Goal: Task Accomplishment & Management: Manage account settings

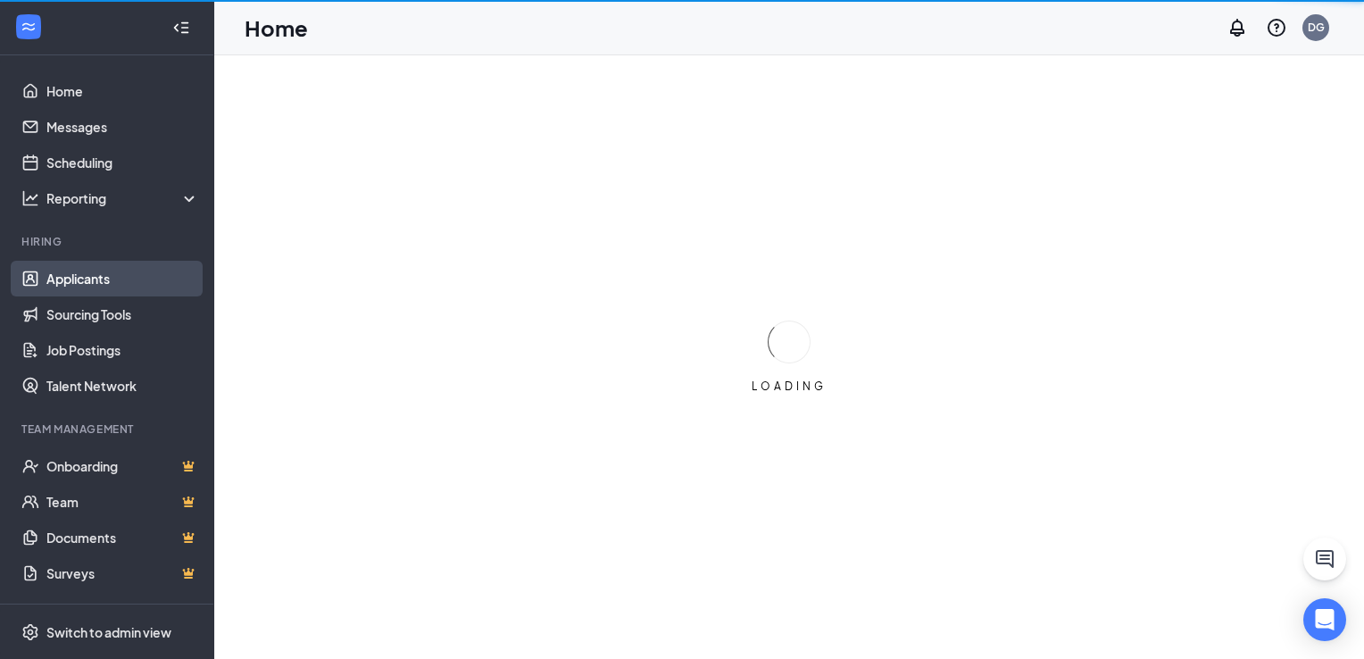
click at [75, 284] on link "Applicants" at bounding box center [122, 279] width 153 height 36
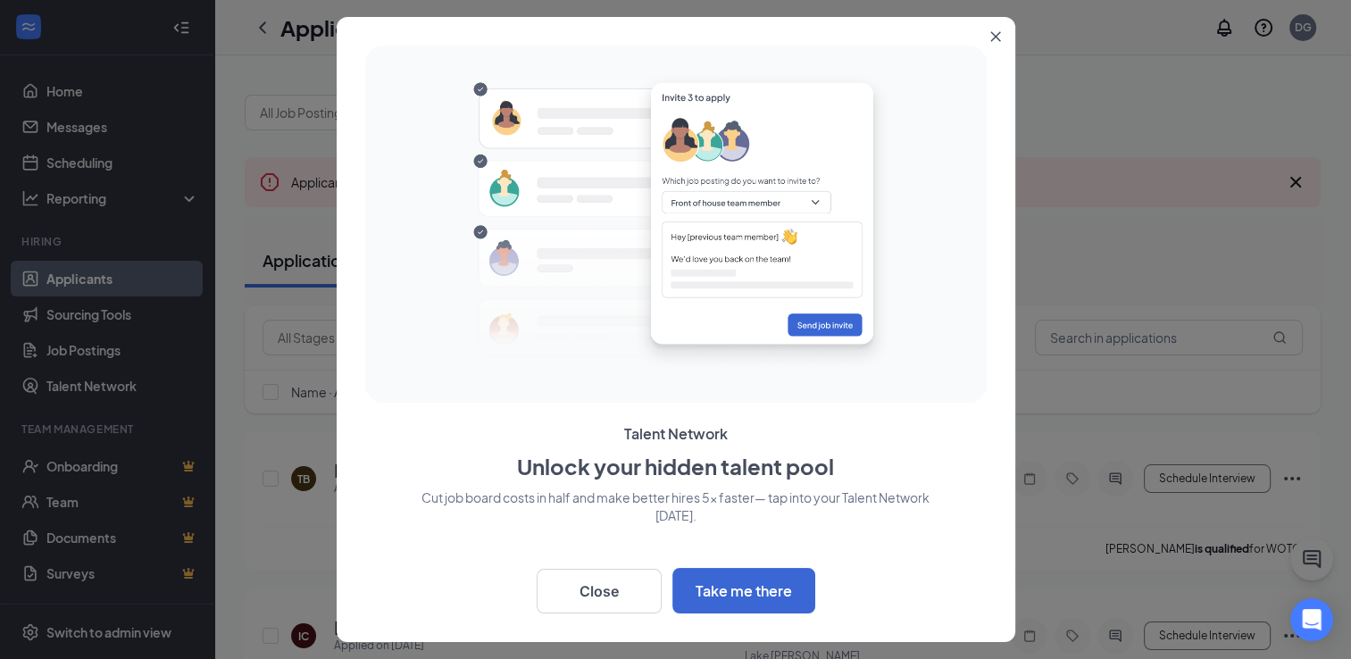
click at [993, 36] on icon "Close" at bounding box center [995, 37] width 10 height 10
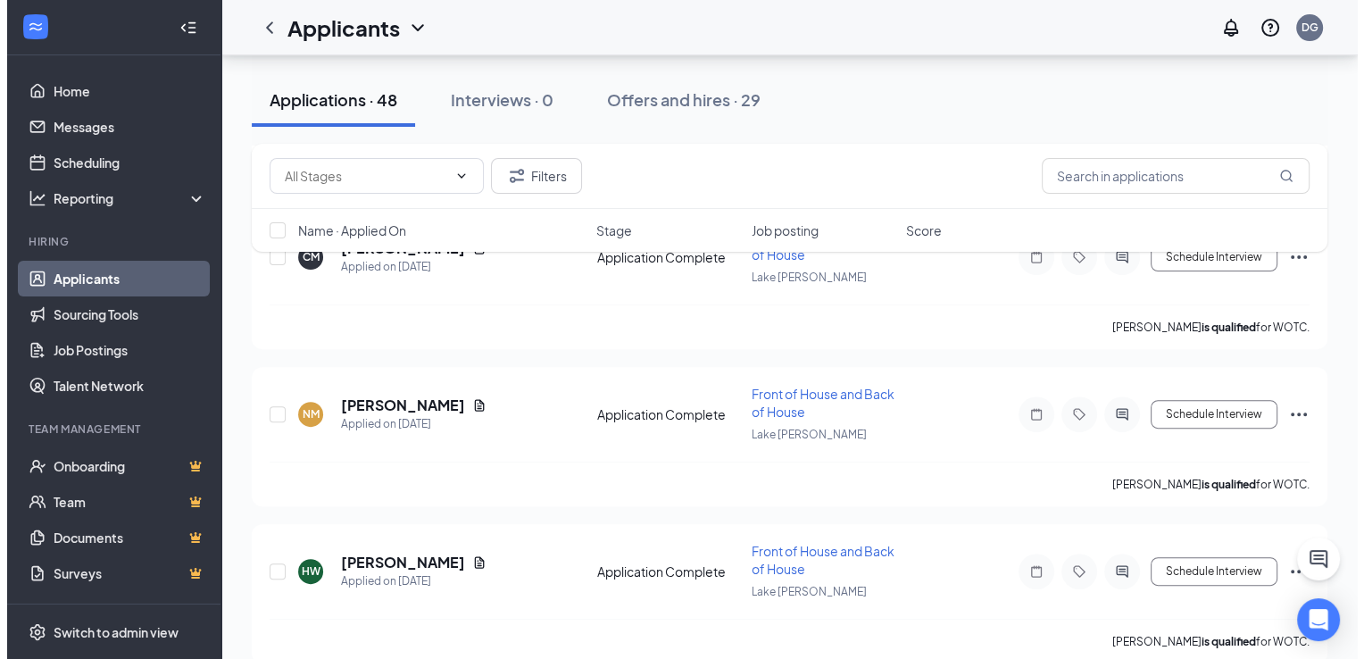
scroll to position [625, 0]
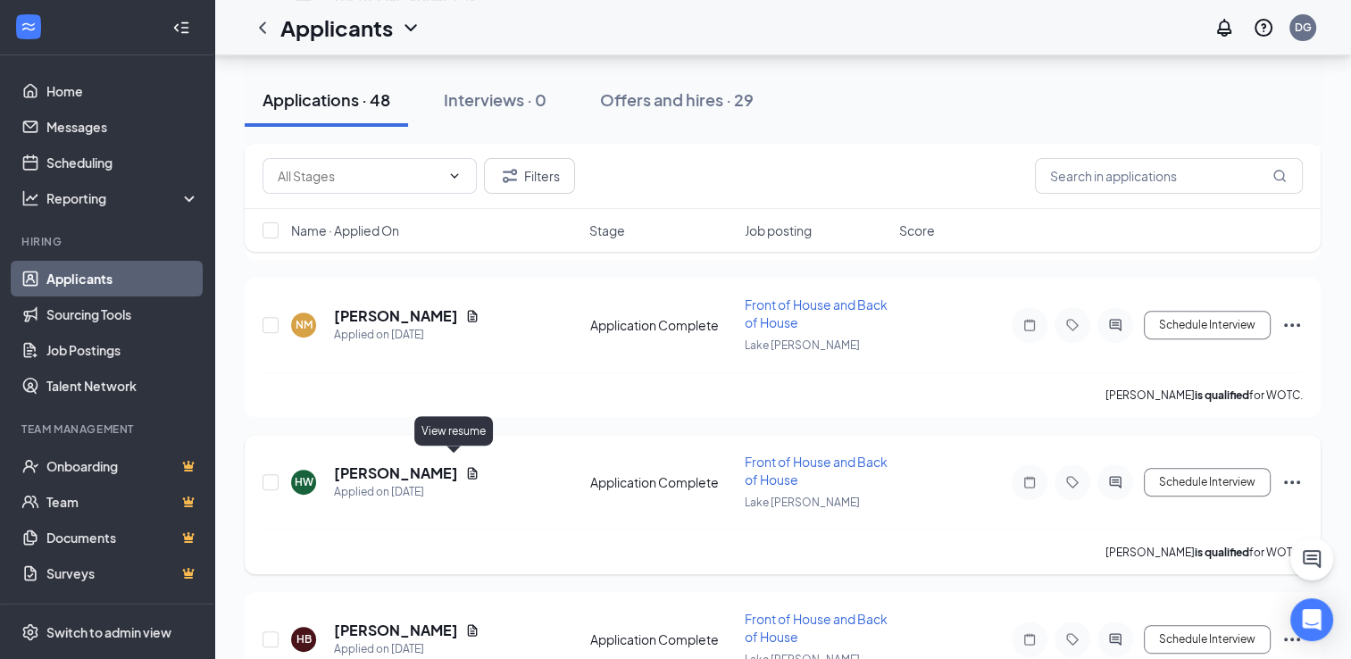
click at [465, 466] on icon "Document" at bounding box center [472, 473] width 14 height 14
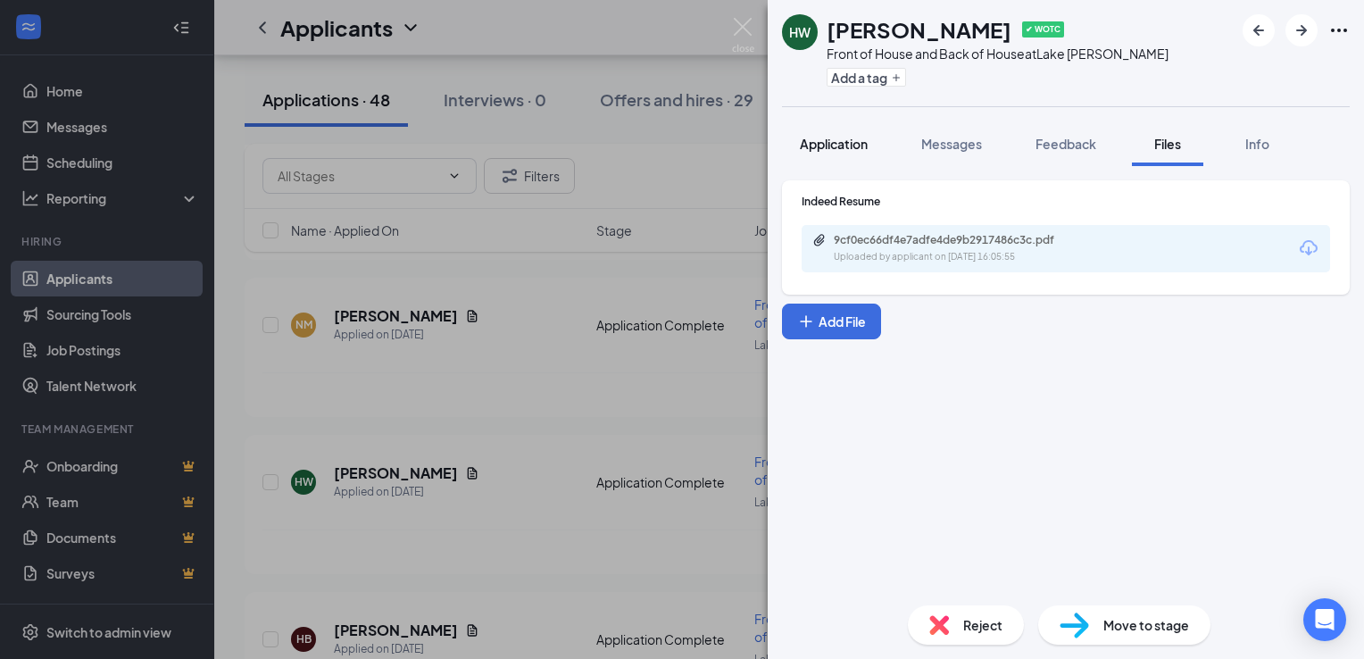
click at [834, 162] on button "Application" at bounding box center [834, 143] width 104 height 45
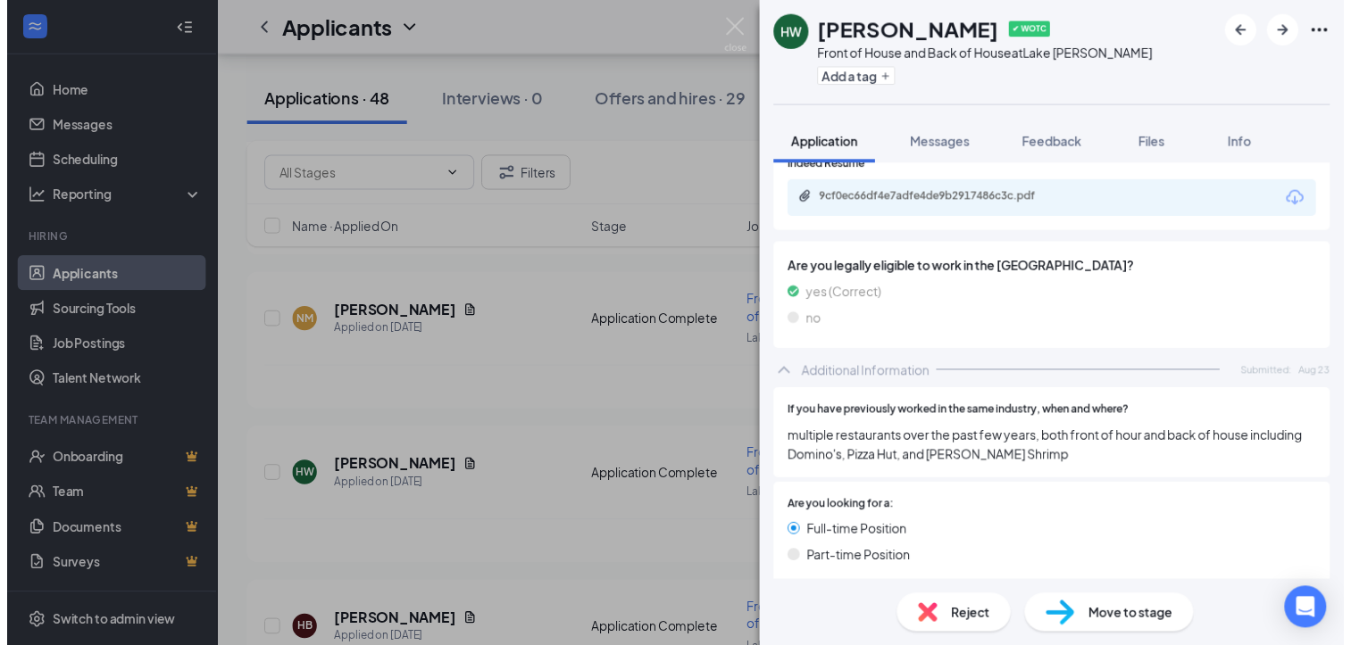
scroll to position [782, 0]
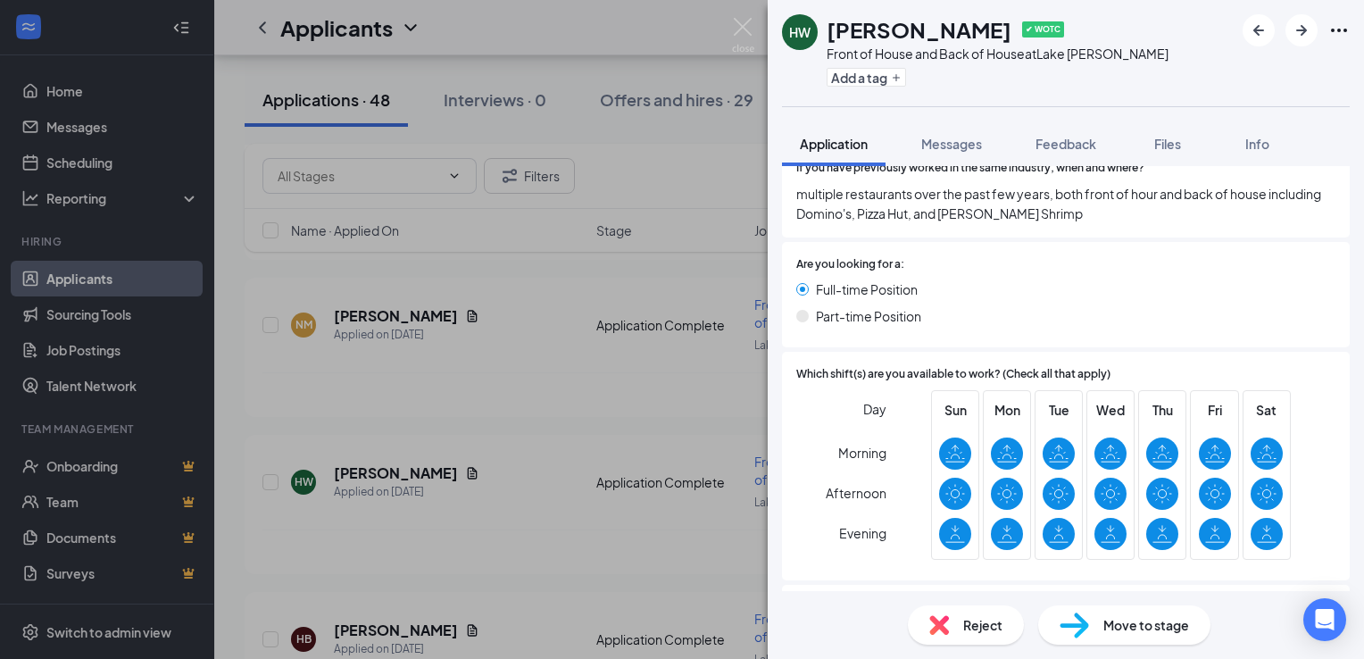
click at [700, 391] on div "[PERSON_NAME] ✔ WOTC Front of House and Back of House at [GEOGRAPHIC_DATA][PERS…" at bounding box center [682, 329] width 1364 height 659
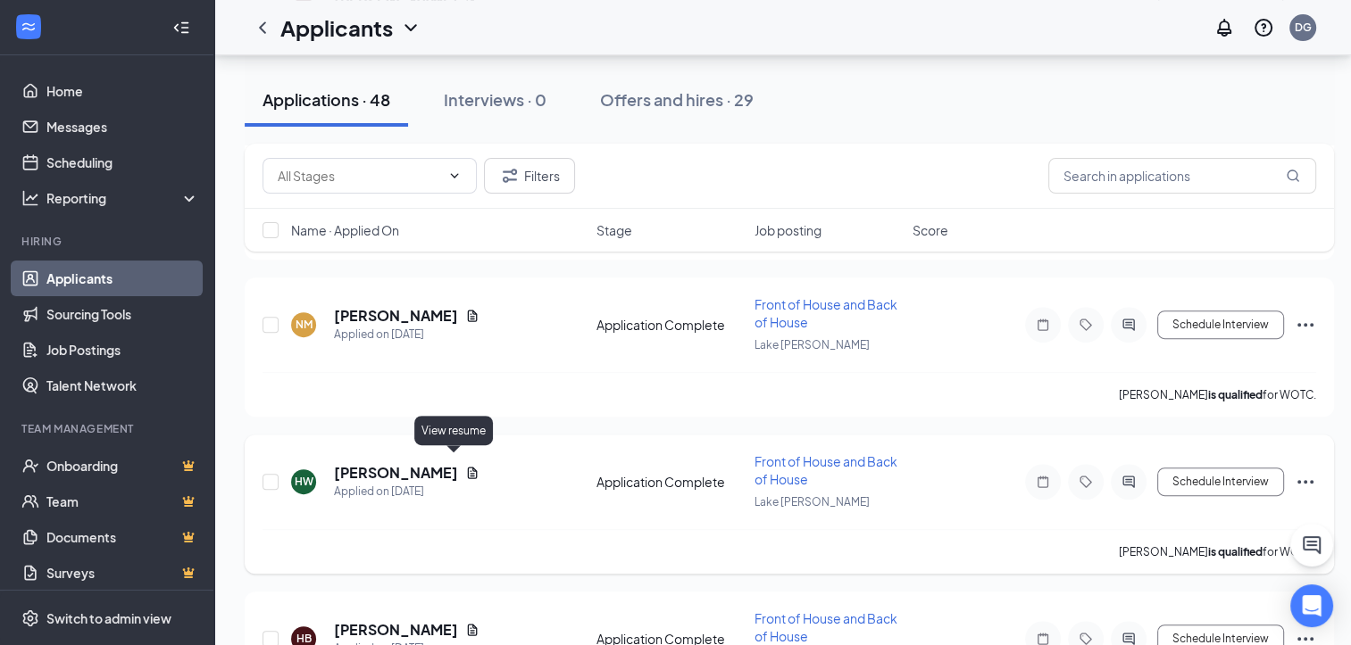
click at [465, 466] on icon "Document" at bounding box center [472, 473] width 14 height 14
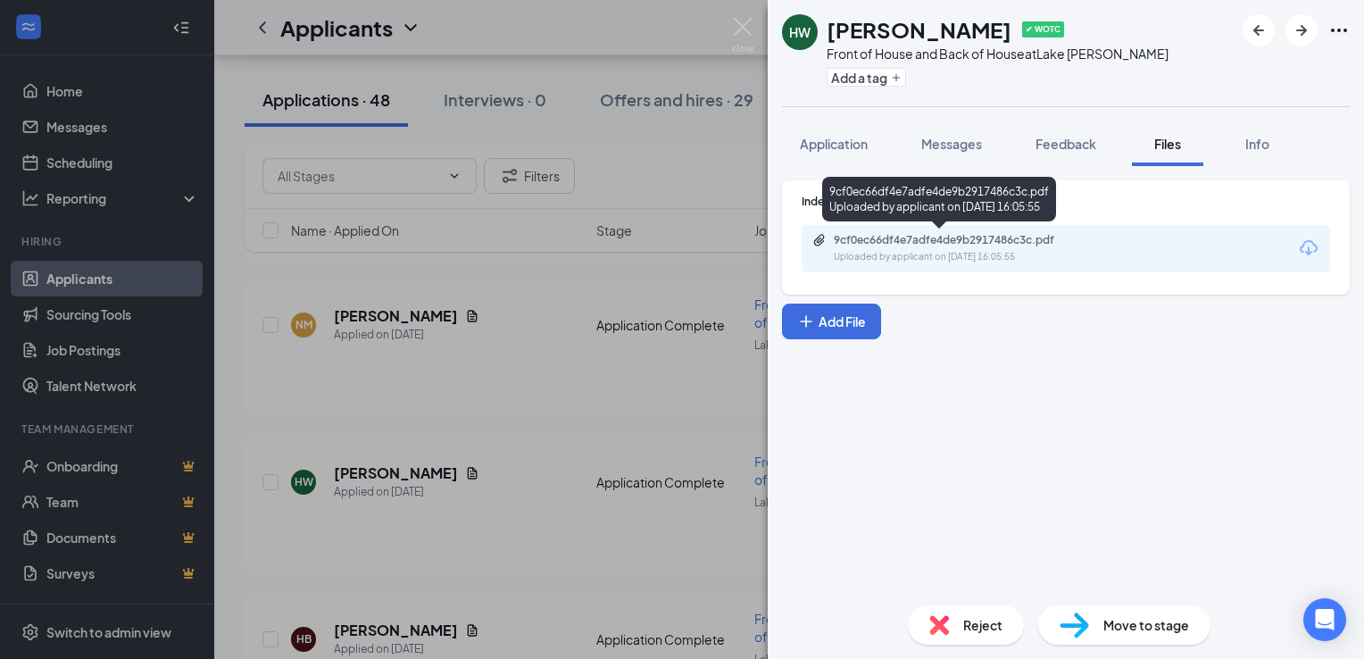
click at [1016, 245] on div "9cf0ec66df4e7adfe4de9b2917486c3c.pdf" at bounding box center [959, 240] width 250 height 14
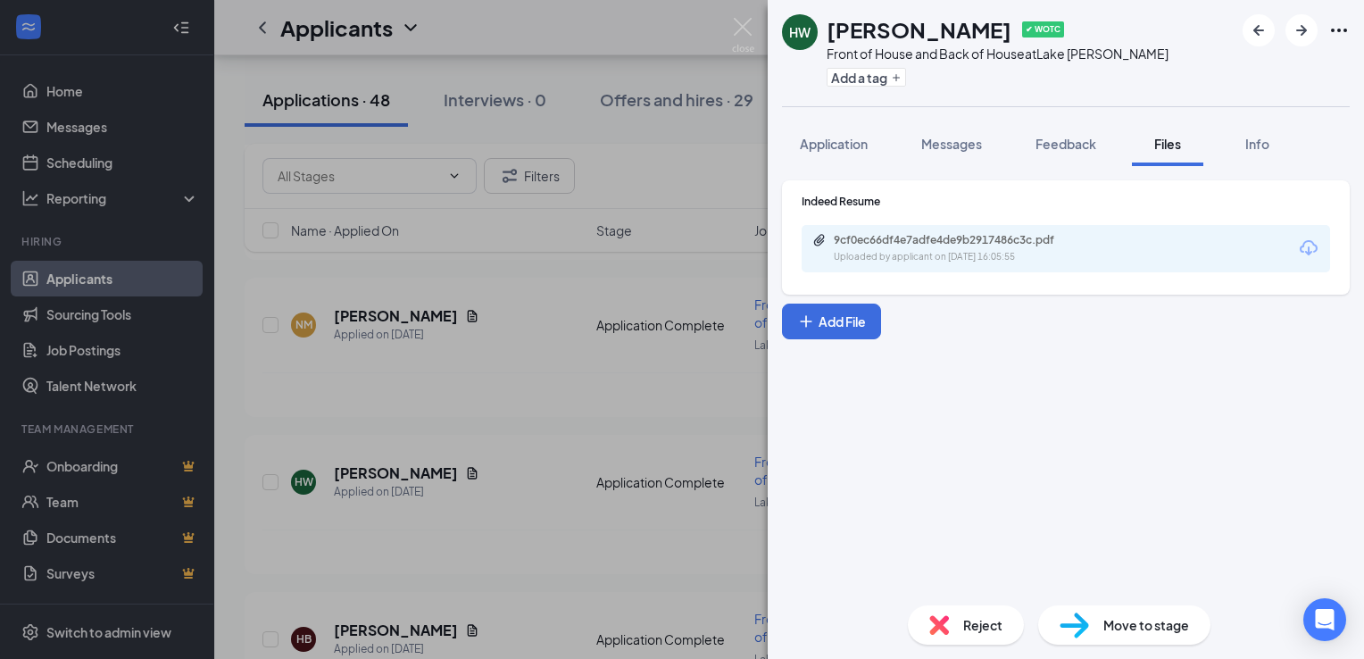
click at [594, 42] on div "[PERSON_NAME] ✔ WOTC Front of House and Back of House at [GEOGRAPHIC_DATA][PERS…" at bounding box center [682, 329] width 1364 height 659
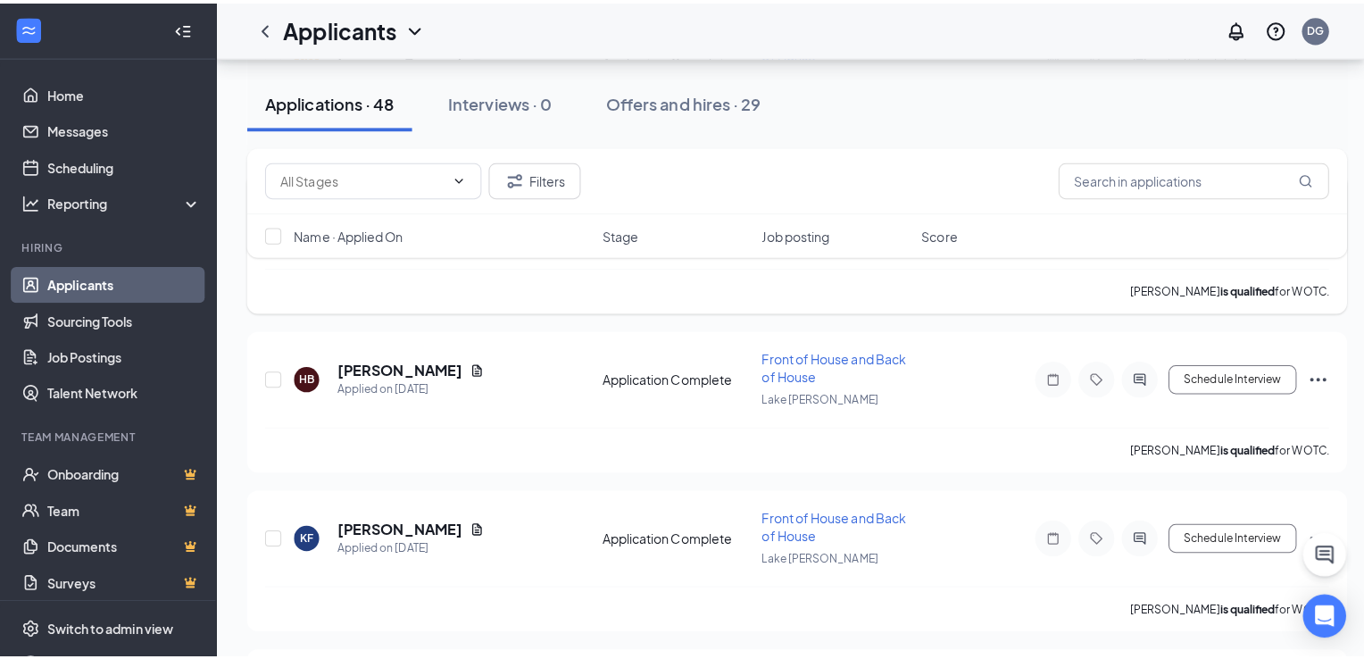
scroll to position [893, 0]
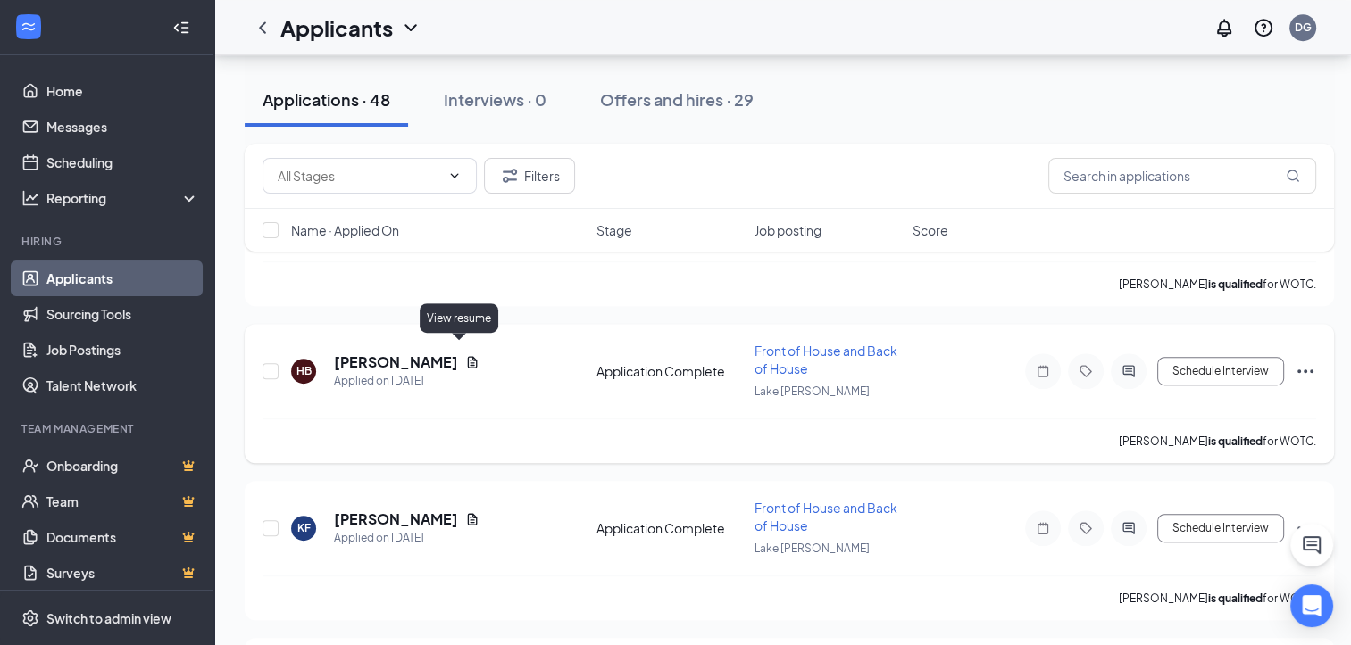
click at [465, 355] on icon "Document" at bounding box center [472, 362] width 14 height 14
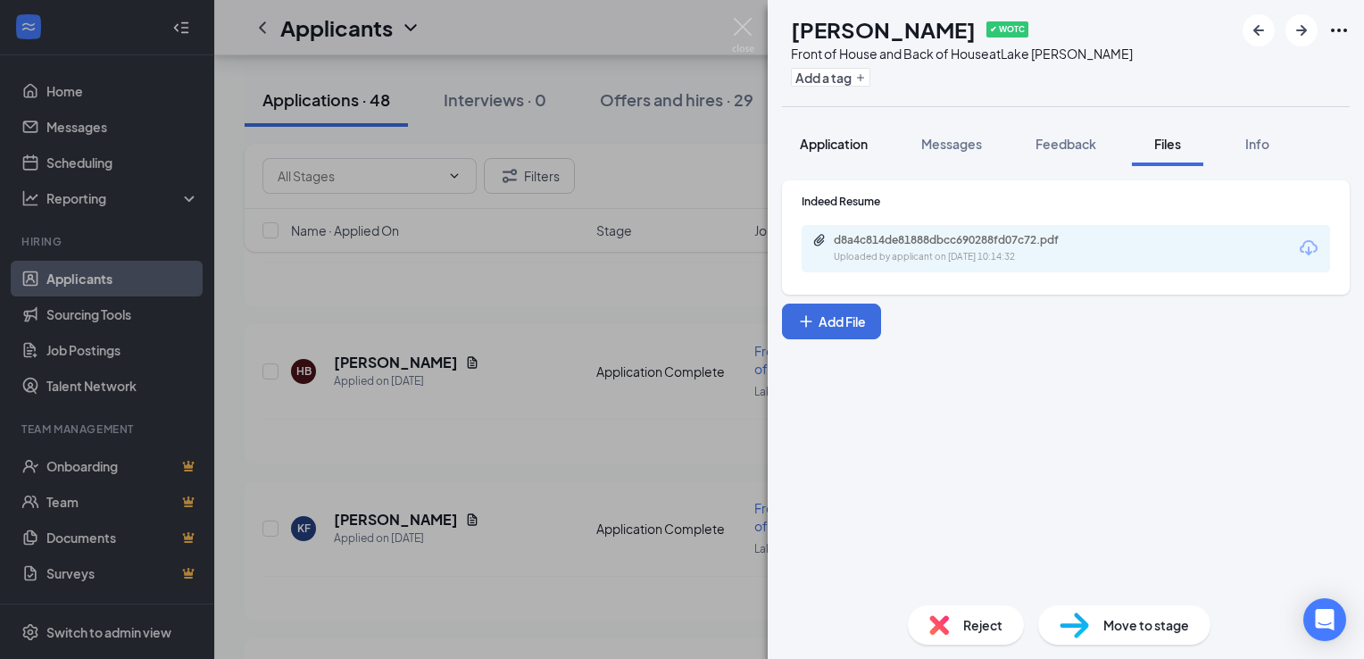
click at [816, 143] on span "Application" at bounding box center [834, 144] width 68 height 16
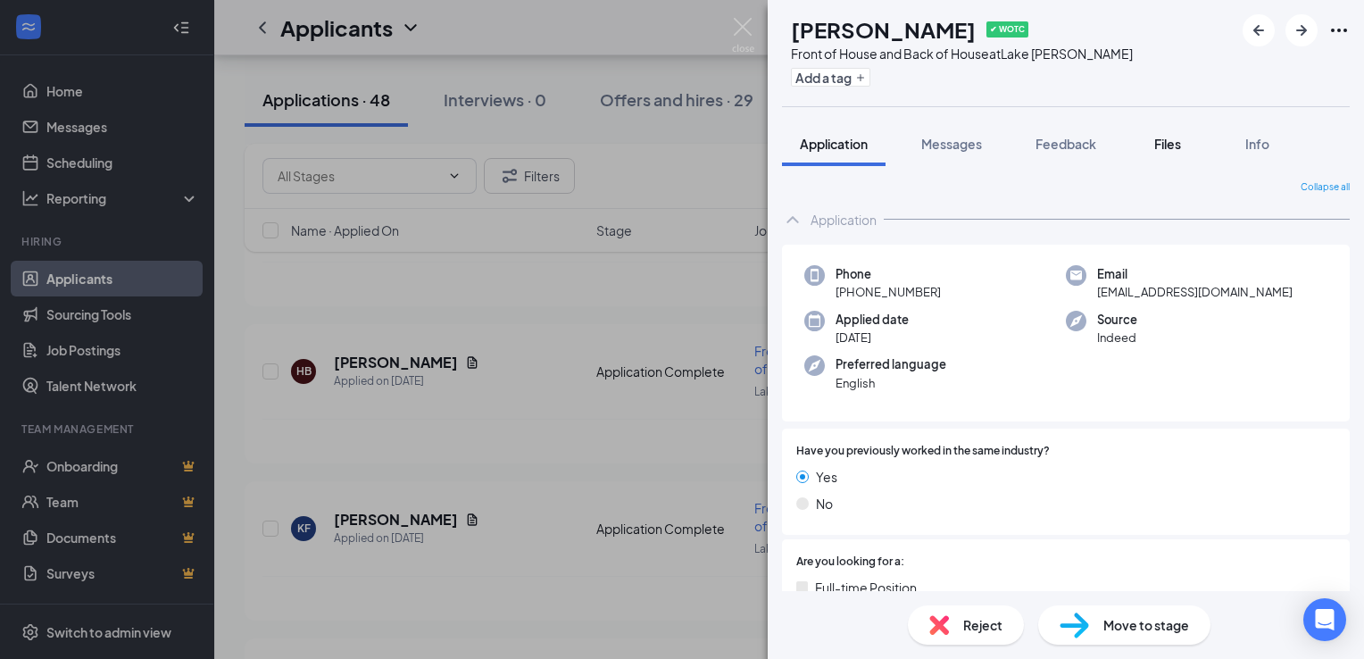
click at [1176, 150] on span "Files" at bounding box center [1167, 144] width 27 height 16
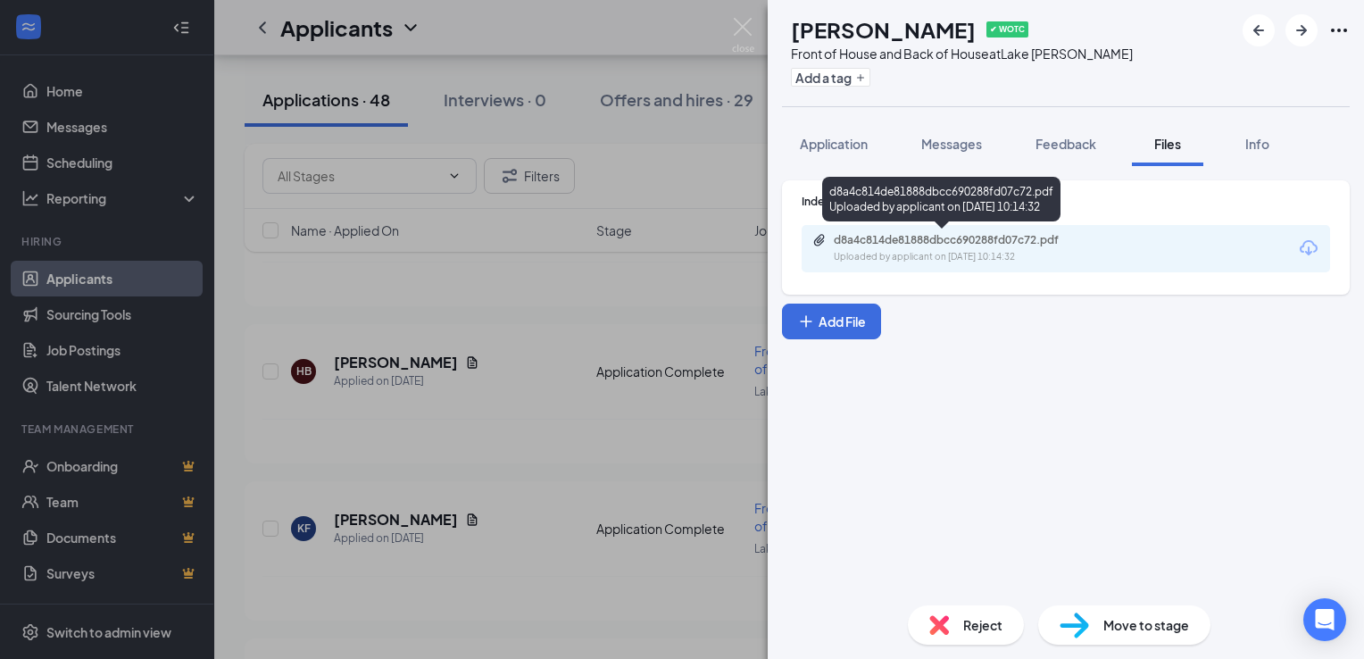
click at [919, 248] on div "d8a4c814de81888dbcc690288fd07c72.pdf Uploaded by applicant on [DATE] 10:14:32" at bounding box center [956, 248] width 289 height 31
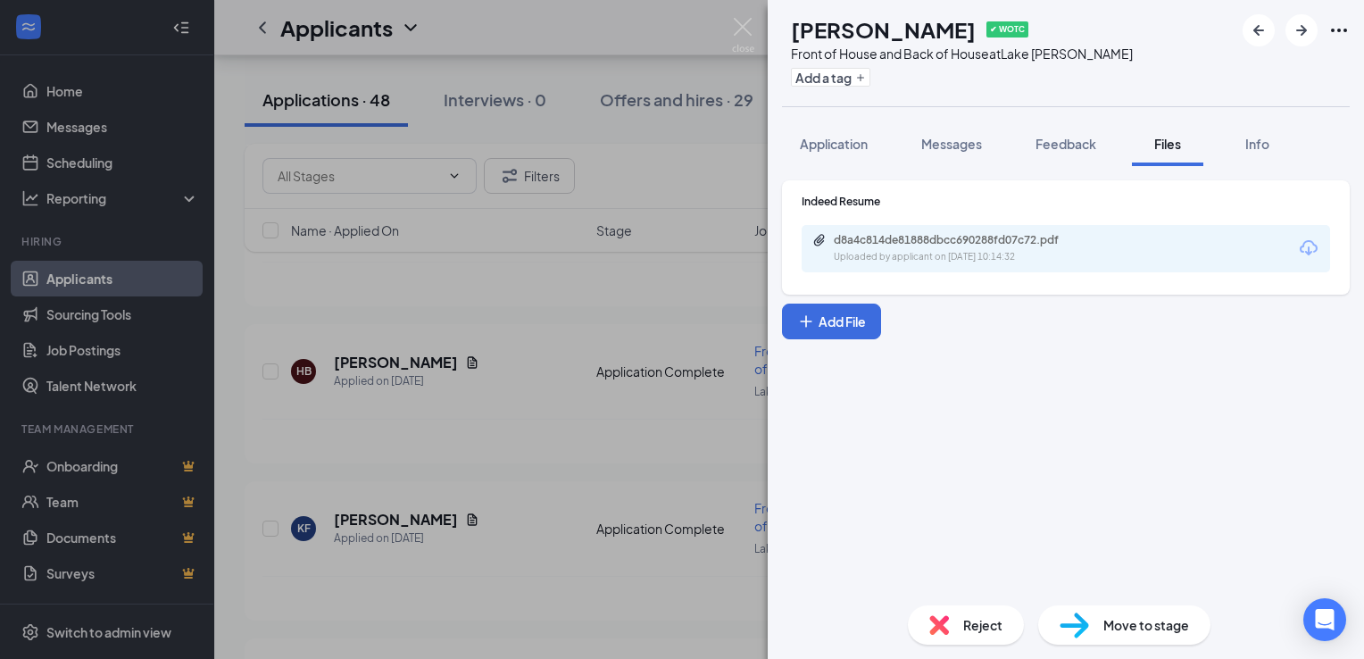
click at [773, 23] on div "HB [PERSON_NAME] ✔ WOTC Front of House and Back of House at [GEOGRAPHIC_DATA][P…" at bounding box center [1066, 53] width 596 height 106
click at [747, 34] on img at bounding box center [743, 35] width 22 height 35
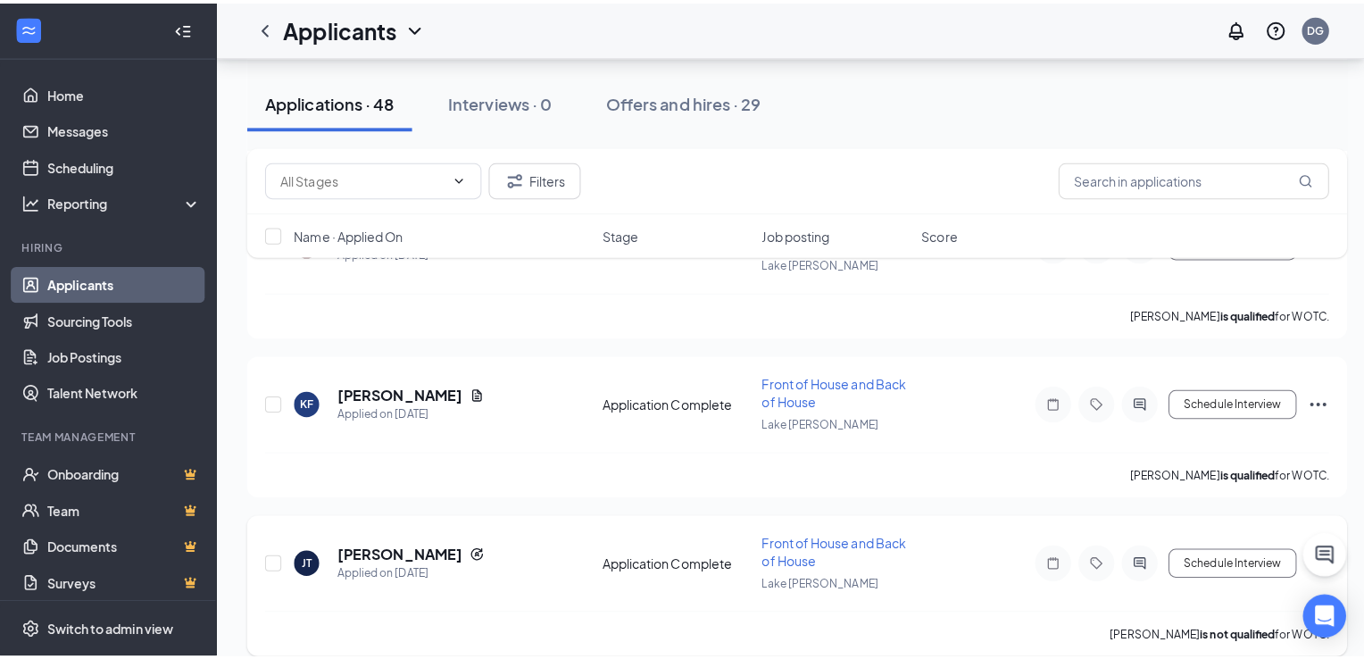
scroll to position [1071, 0]
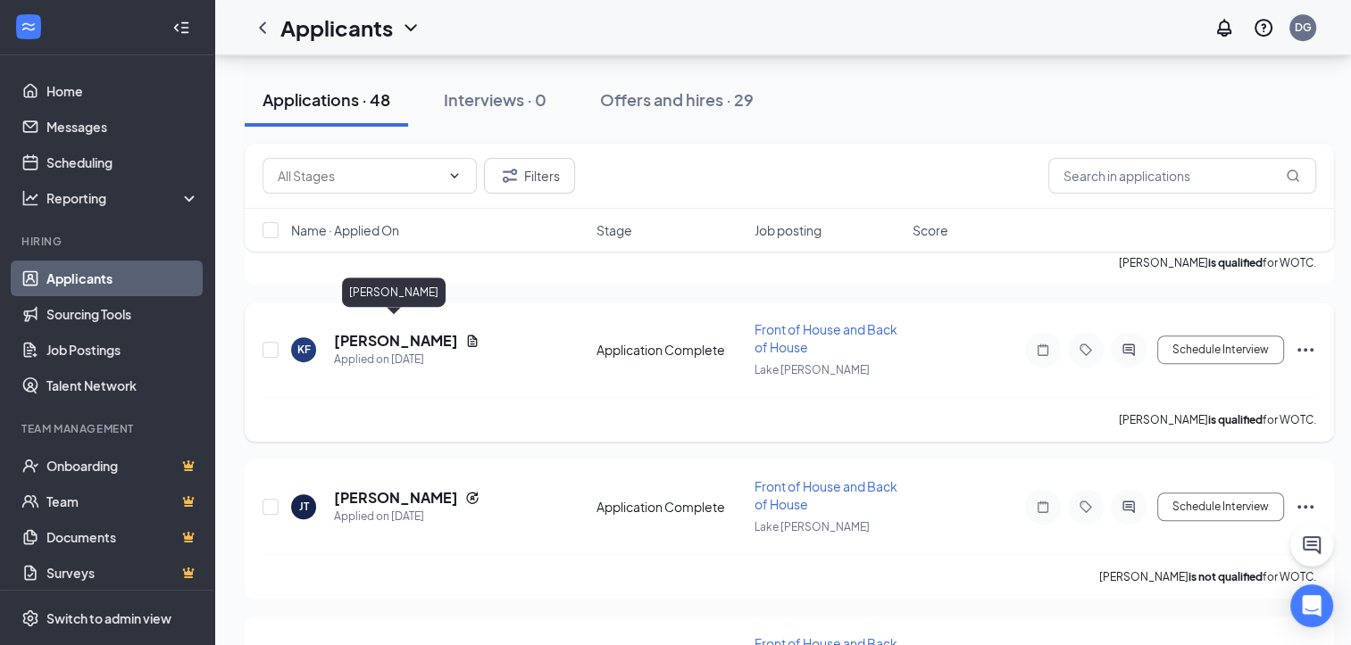
click at [424, 333] on h5 "[PERSON_NAME]" at bounding box center [396, 341] width 124 height 20
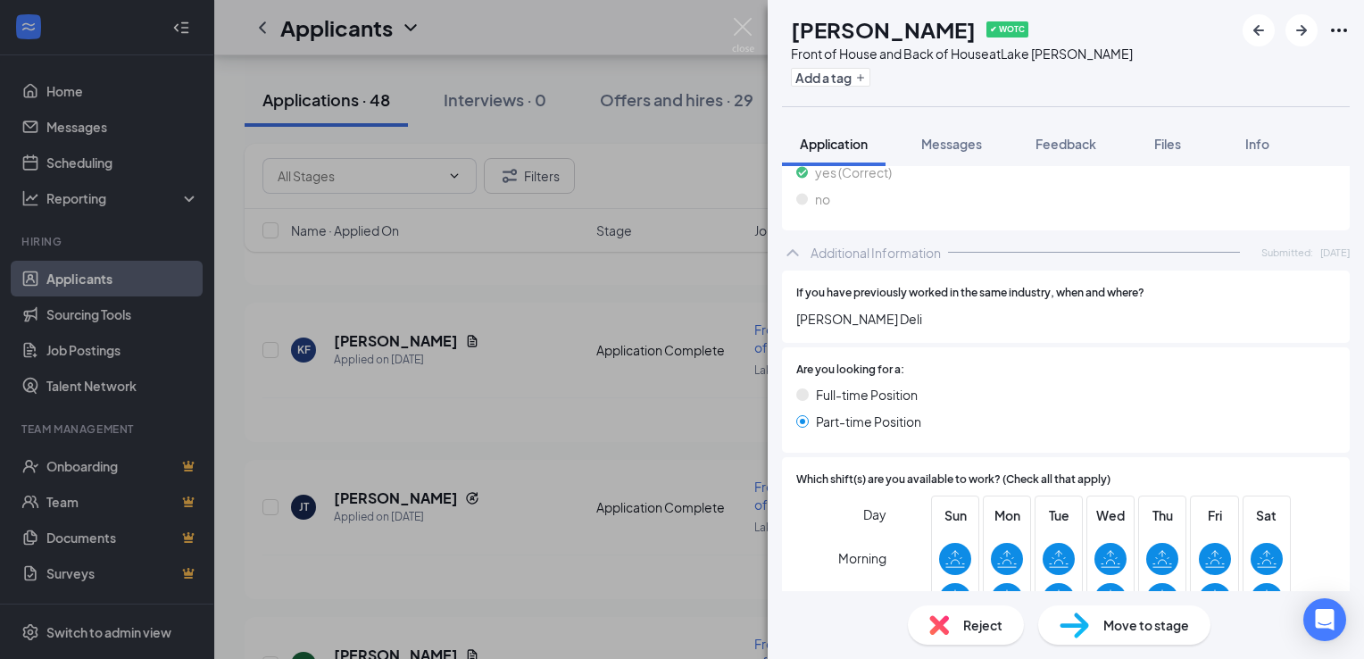
scroll to position [803, 0]
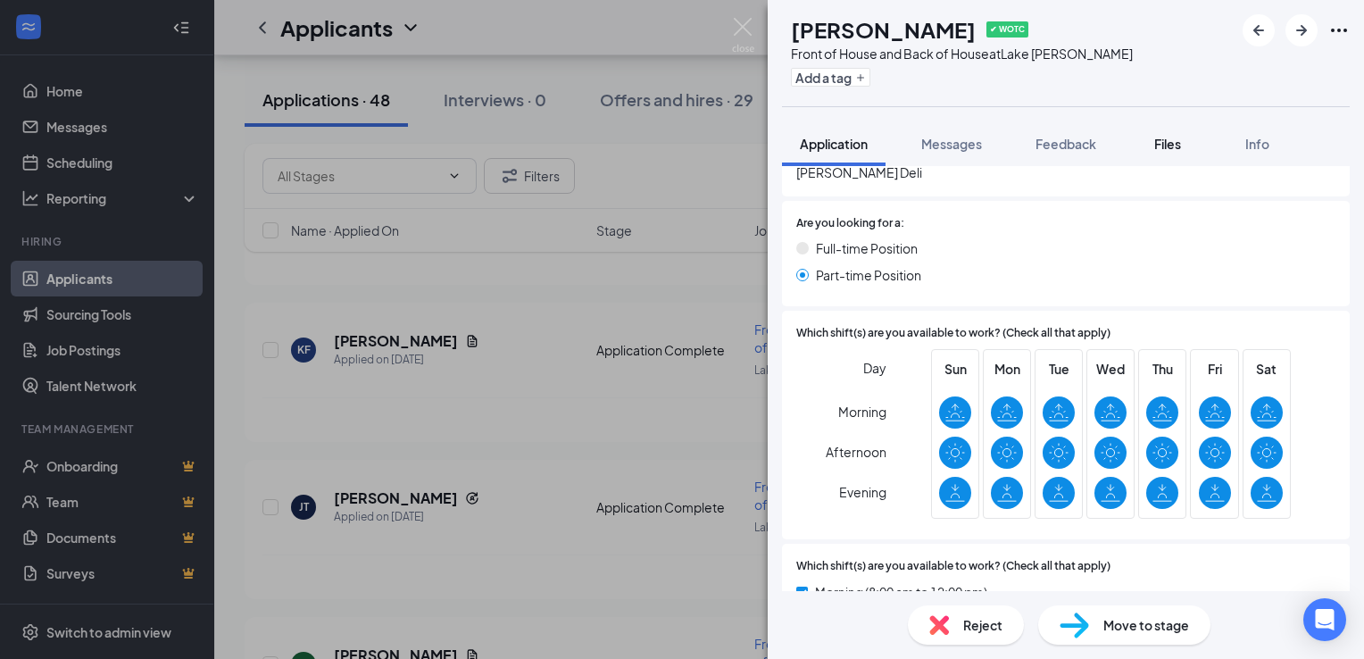
click at [1180, 143] on span "Files" at bounding box center [1167, 144] width 27 height 16
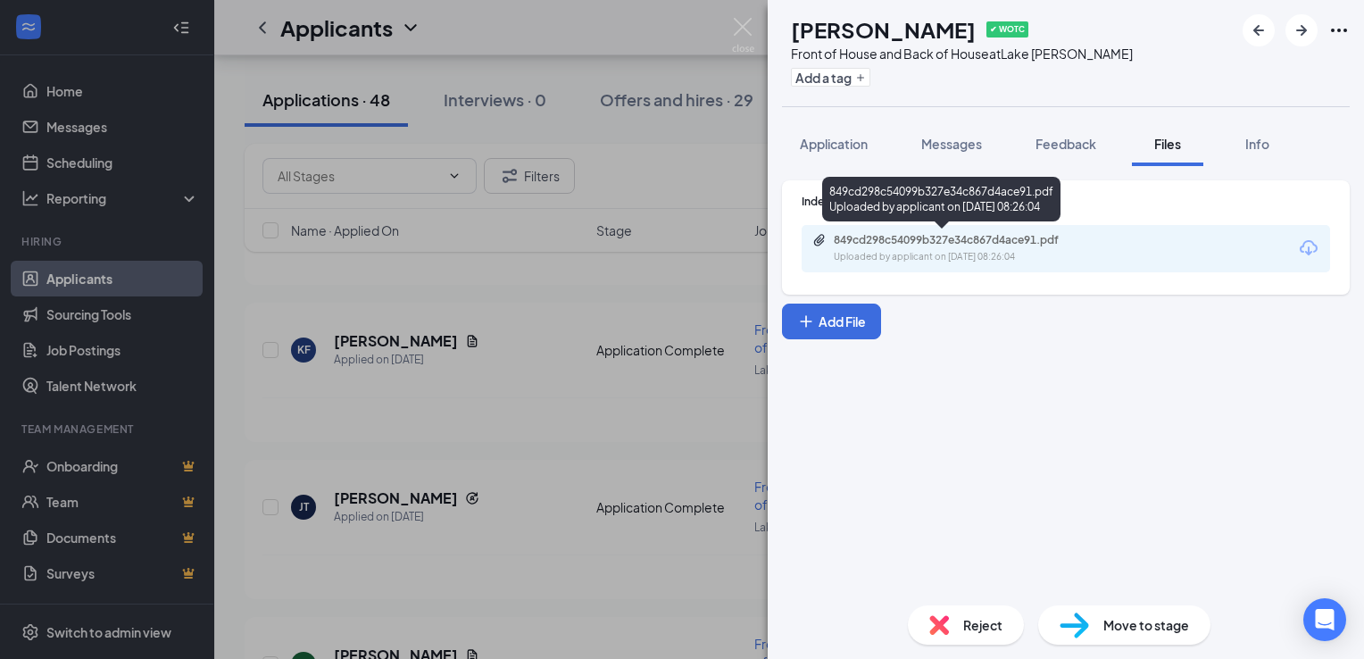
click at [951, 245] on div "849cd298c54099b327e34c867d4ace91.pdf" at bounding box center [959, 240] width 250 height 14
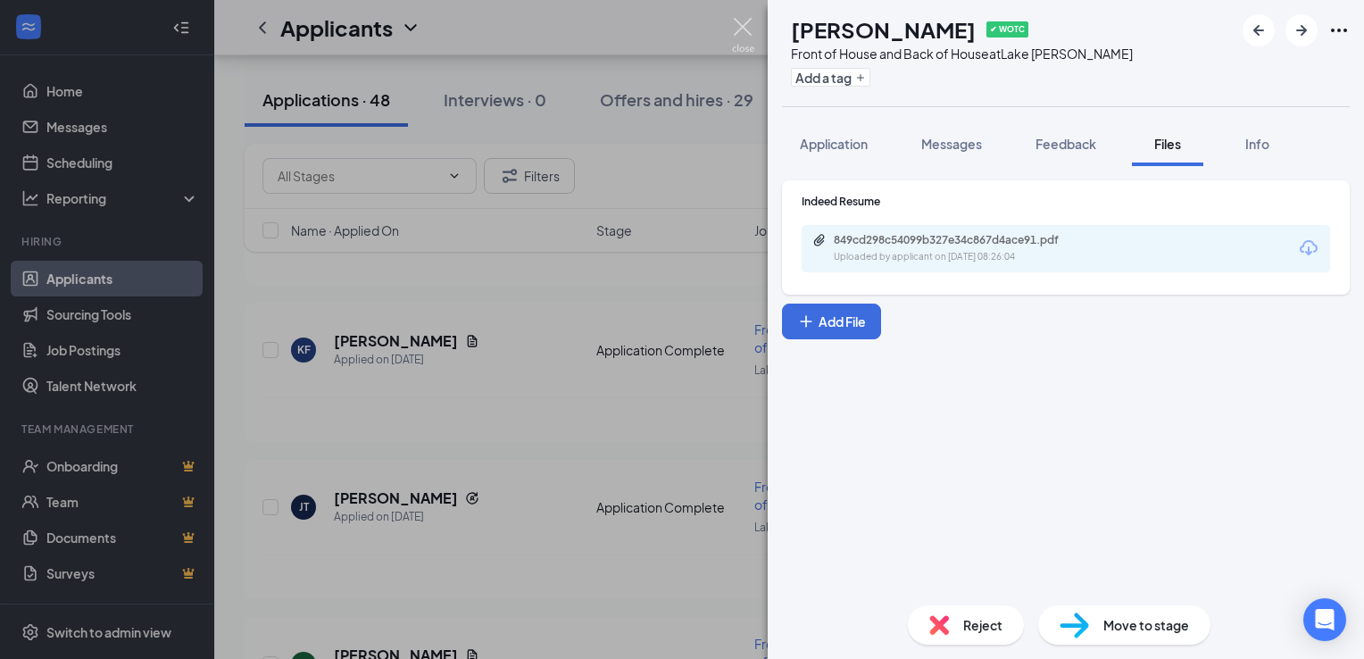
click at [740, 30] on img at bounding box center [743, 35] width 22 height 35
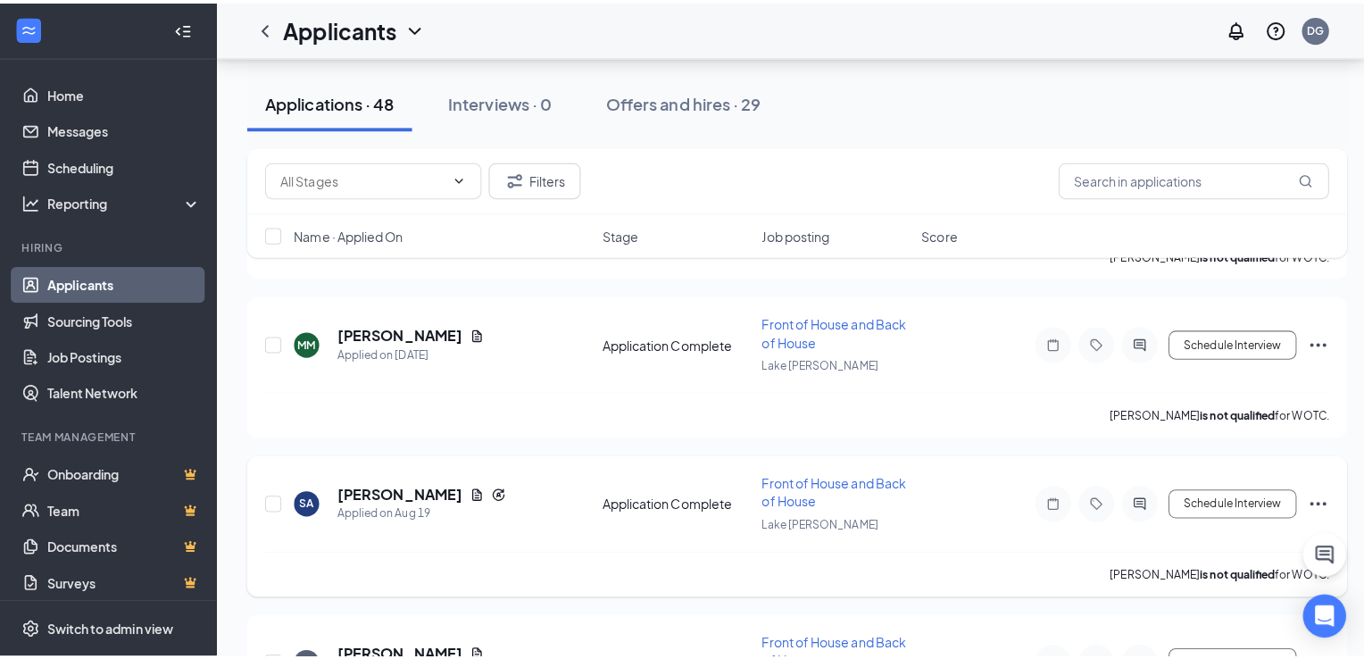
scroll to position [1428, 0]
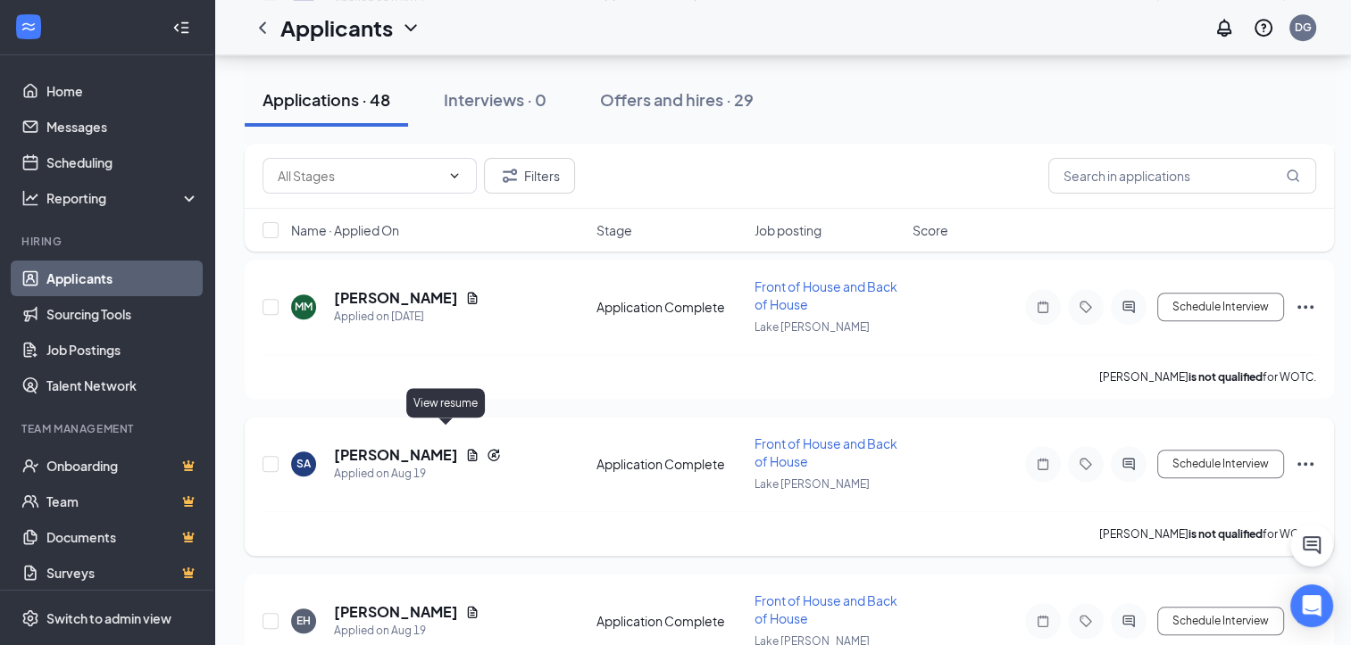
click at [468, 449] on icon "Document" at bounding box center [473, 455] width 10 height 12
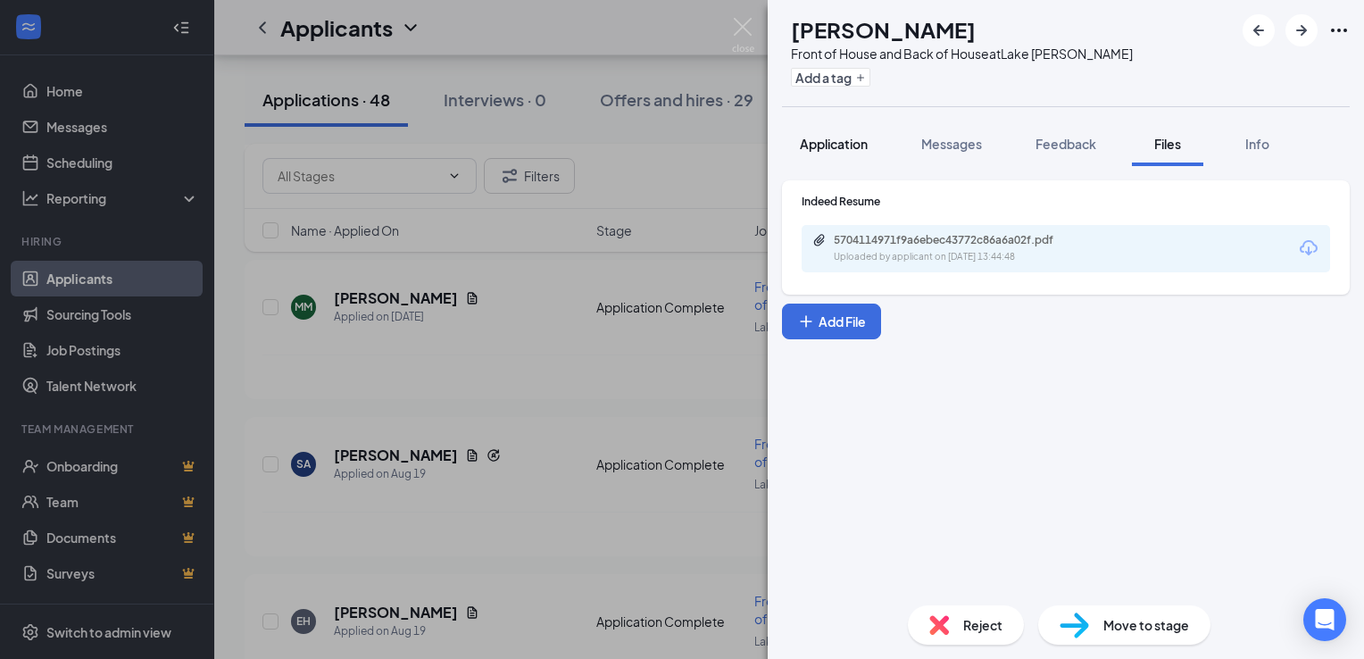
click at [828, 136] on span "Application" at bounding box center [834, 144] width 68 height 16
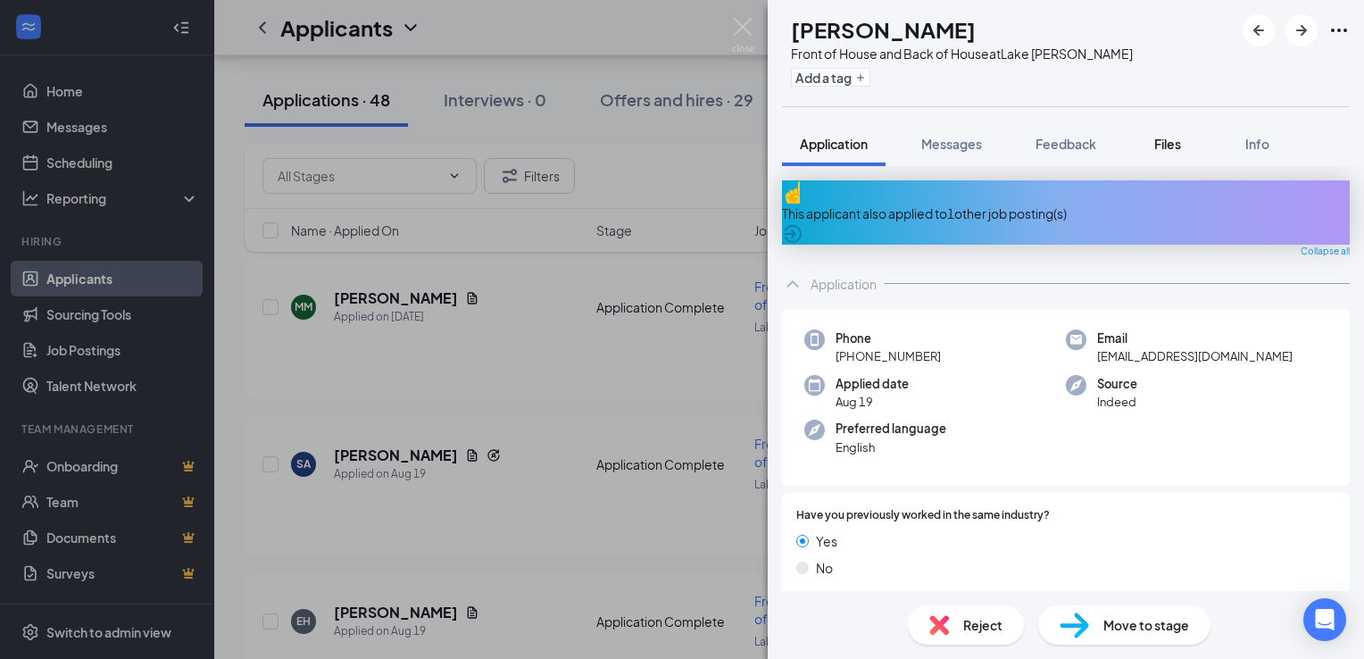
click at [1185, 142] on div "Files" at bounding box center [1168, 144] width 36 height 18
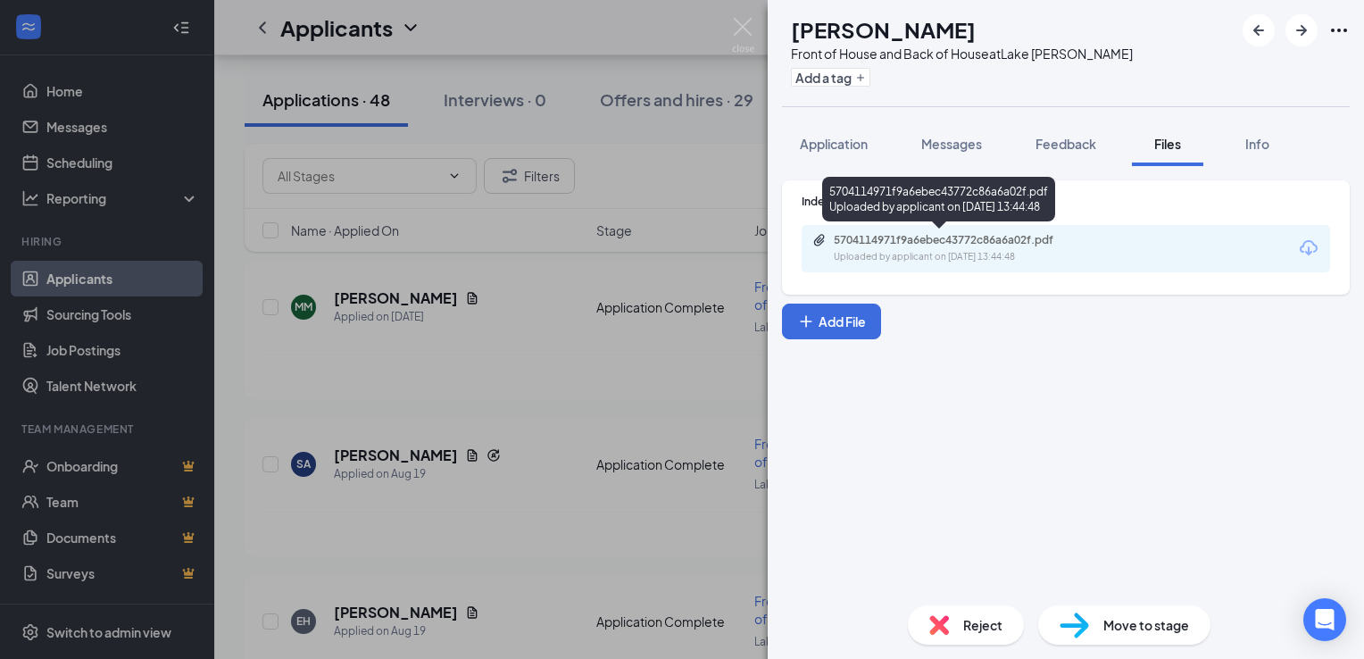
click at [903, 252] on div "Uploaded by applicant on [DATE] 13:44:48" at bounding box center [968, 257] width 268 height 14
